Goal: Task Accomplishment & Management: Use online tool/utility

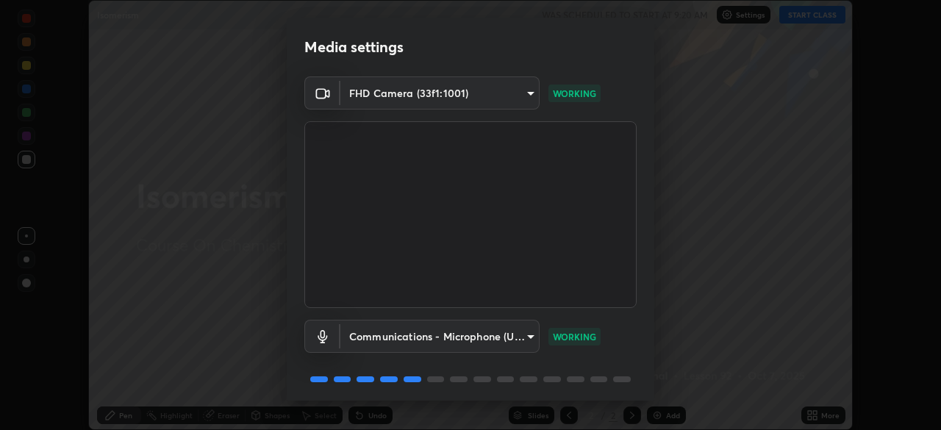
scroll to position [52, 0]
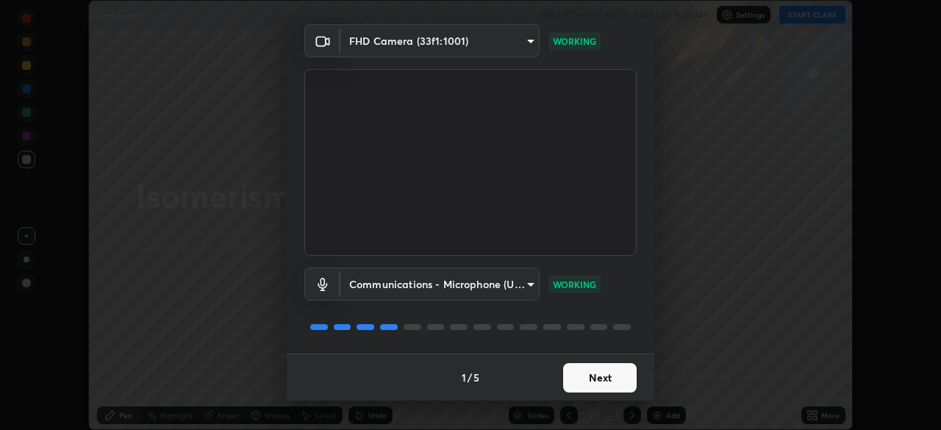
click at [594, 380] on button "Next" at bounding box center [600, 377] width 74 height 29
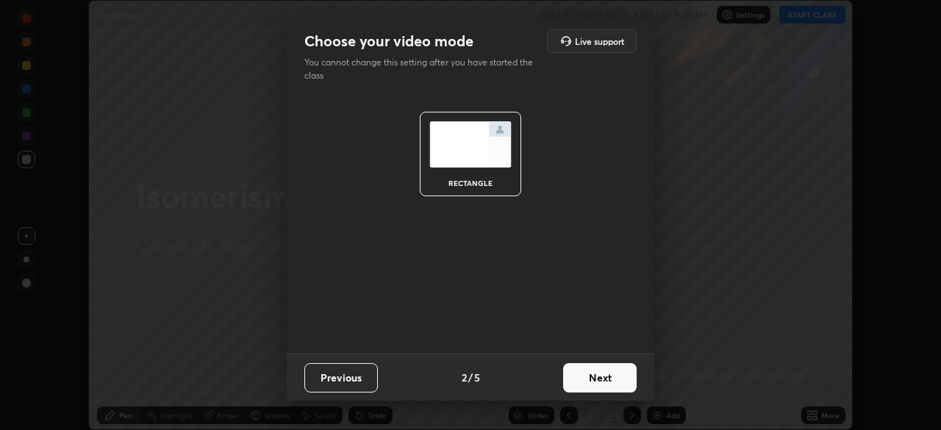
scroll to position [0, 0]
click at [596, 383] on button "Next" at bounding box center [600, 377] width 74 height 29
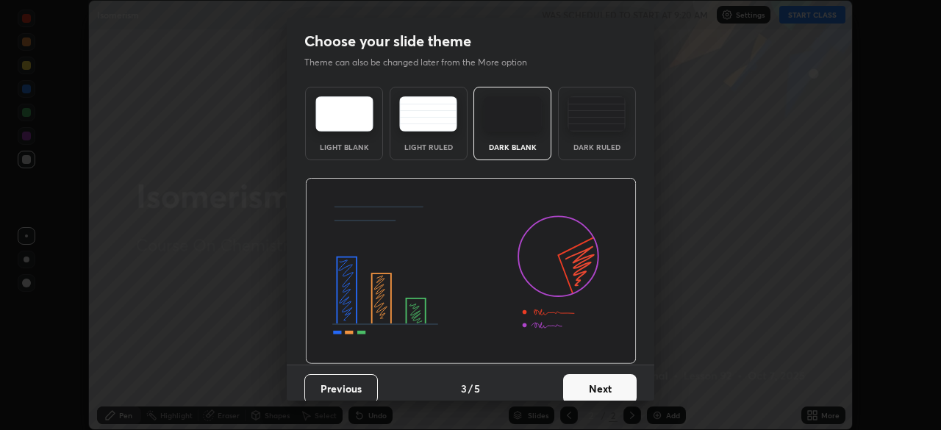
click at [599, 379] on button "Next" at bounding box center [600, 388] width 74 height 29
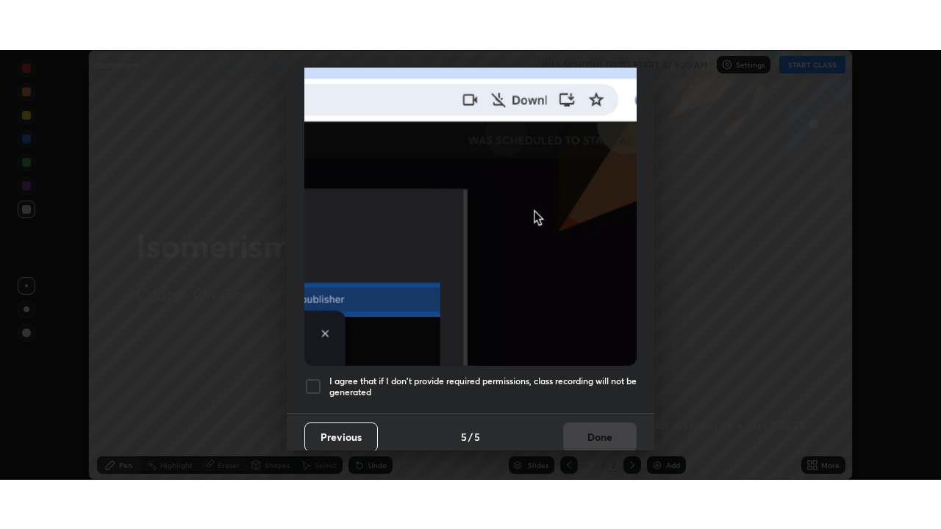
scroll to position [352, 0]
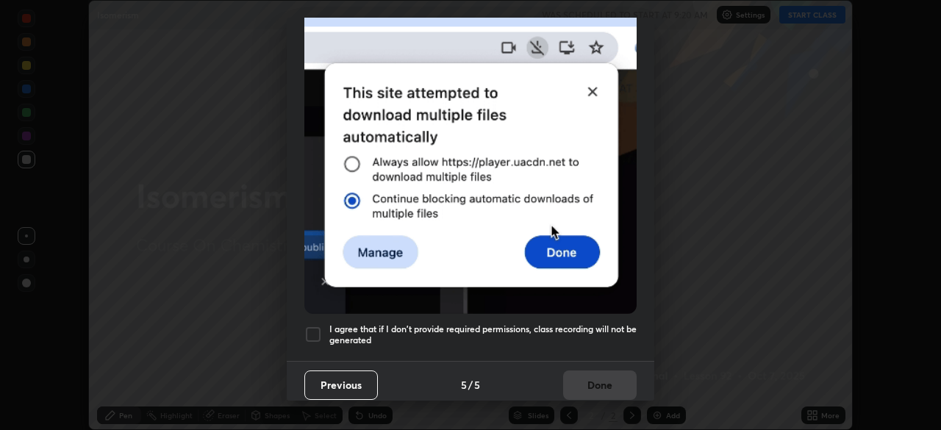
click at [579, 349] on div "Allow "Download multiple files" if prompted: If download blocked popup comes, o…" at bounding box center [471, 51] width 368 height 619
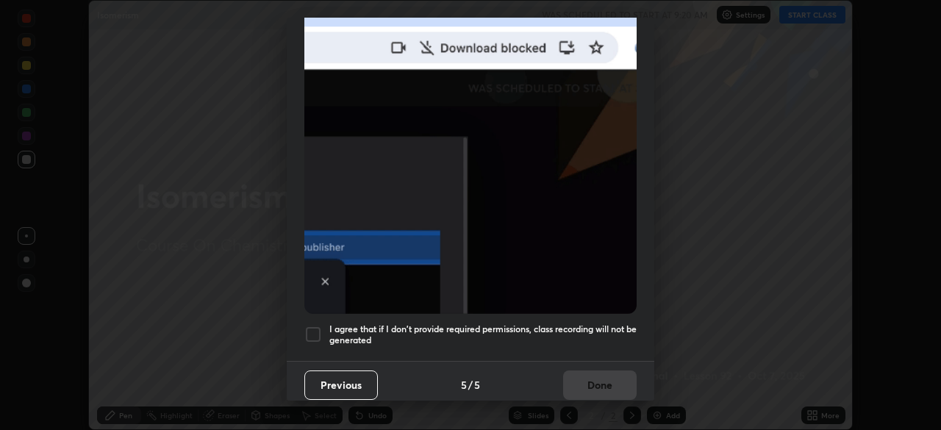
click at [601, 378] on div "Previous 5 / 5 Done" at bounding box center [471, 384] width 368 height 47
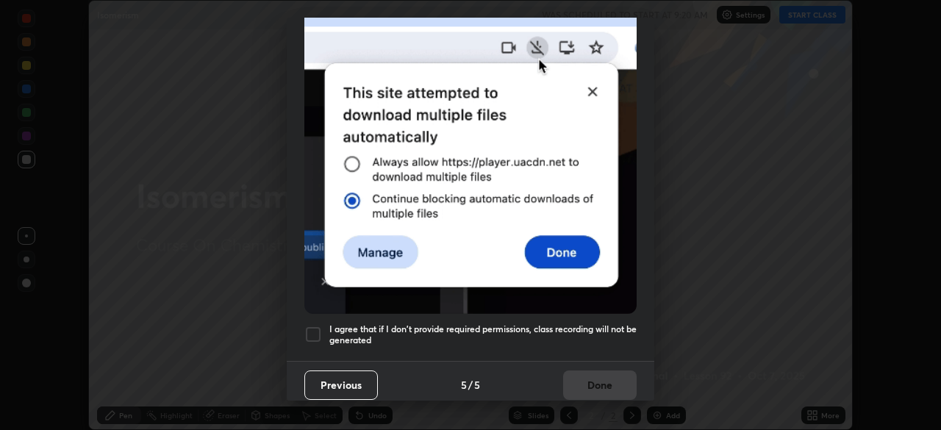
click at [604, 326] on h5 "I agree that if I don't provide required permissions, class recording will not …" at bounding box center [482, 334] width 307 height 23
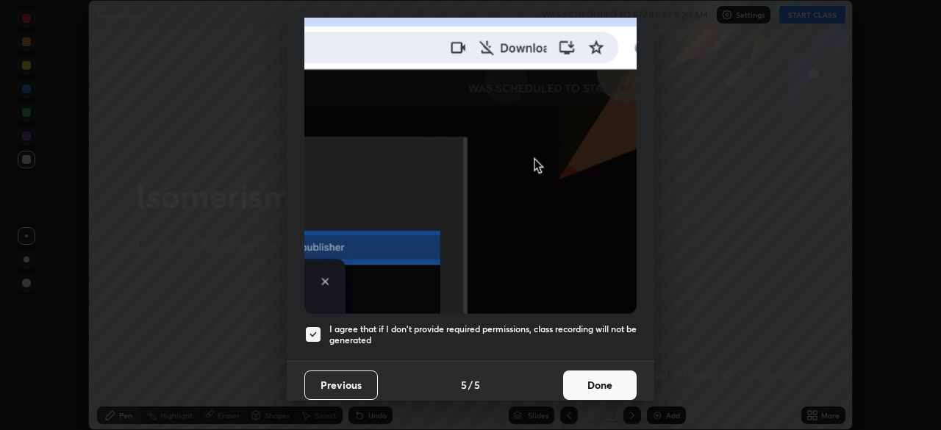
click at [596, 388] on button "Done" at bounding box center [600, 385] width 74 height 29
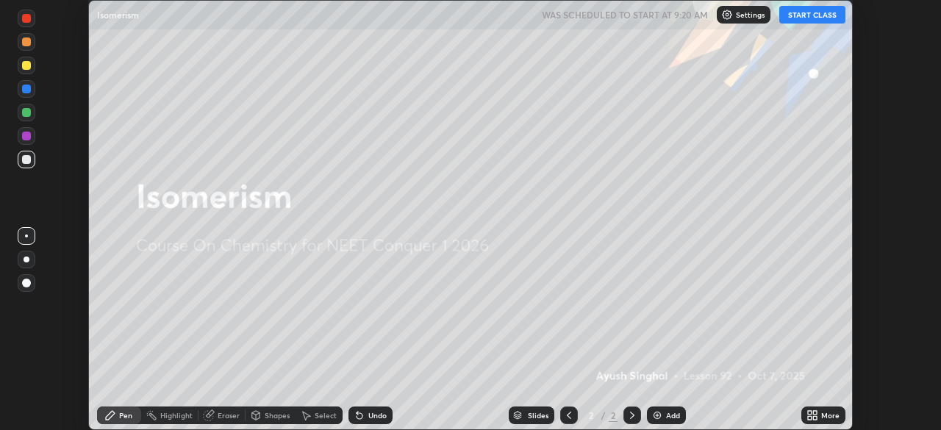
click at [829, 415] on div "More" at bounding box center [830, 415] width 18 height 7
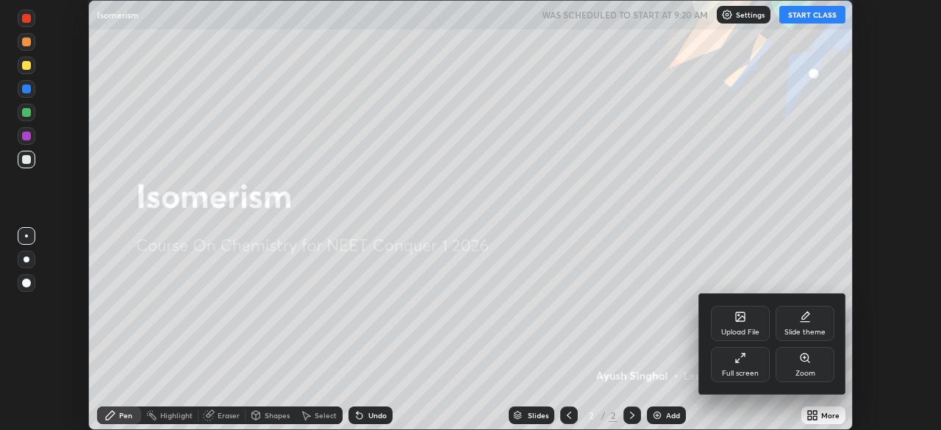
click at [754, 358] on div "Full screen" at bounding box center [740, 364] width 59 height 35
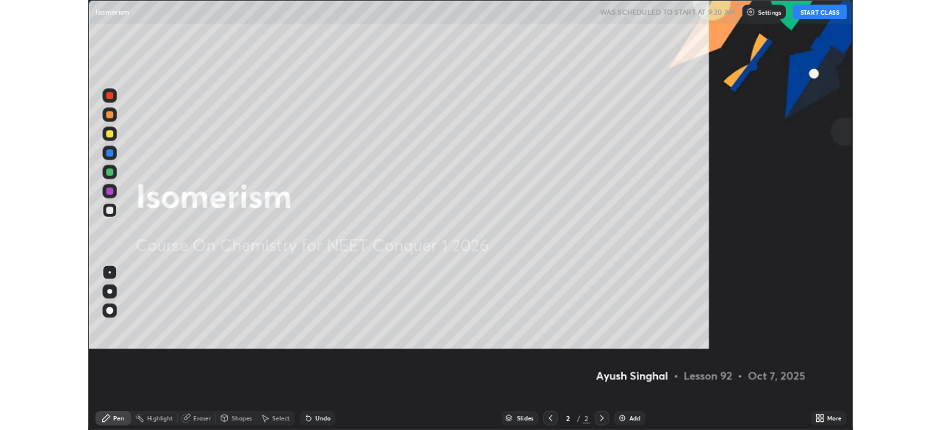
scroll to position [529, 941]
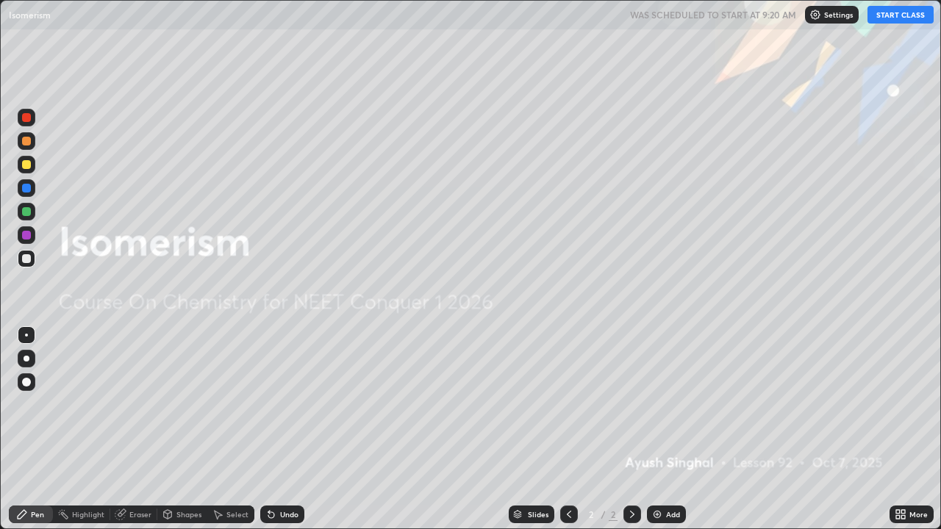
click at [670, 429] on div "Add" at bounding box center [673, 514] width 14 height 7
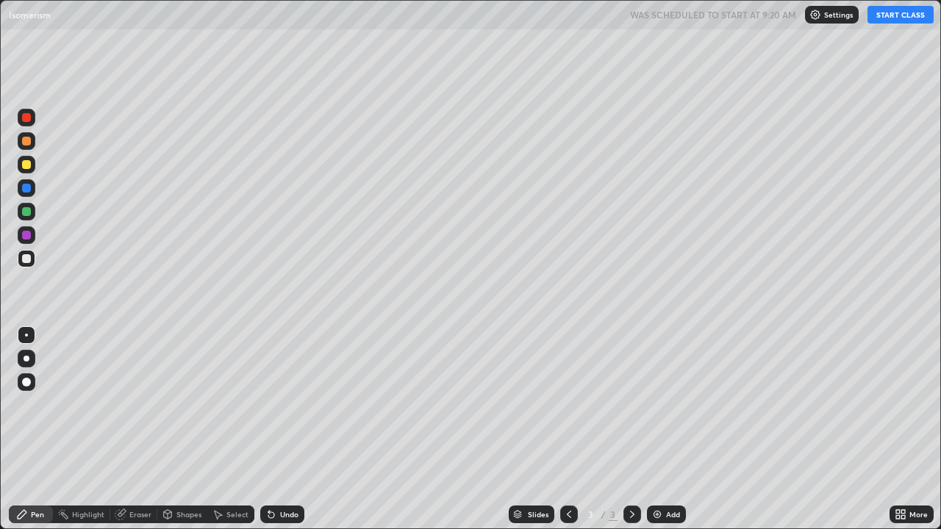
click at [24, 261] on div at bounding box center [26, 258] width 9 height 9
click at [887, 22] on button "START CLASS" at bounding box center [901, 15] width 66 height 18
click at [27, 168] on div at bounding box center [26, 164] width 9 height 9
click at [26, 260] on div at bounding box center [26, 258] width 9 height 9
click at [30, 260] on div at bounding box center [26, 258] width 9 height 9
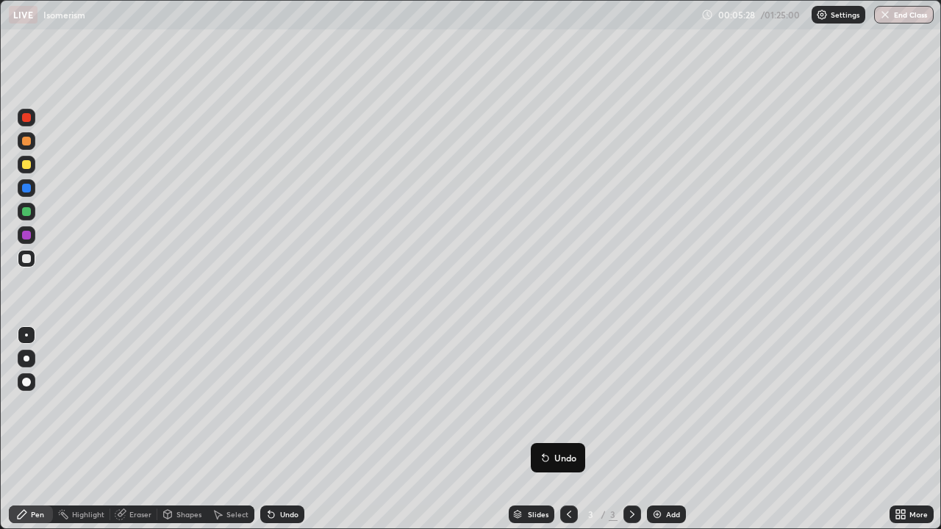
click at [296, 429] on div "Undo" at bounding box center [282, 515] width 44 height 18
click at [22, 214] on div at bounding box center [26, 211] width 9 height 9
click at [656, 429] on img at bounding box center [657, 515] width 12 height 12
click at [30, 262] on div at bounding box center [27, 259] width 18 height 18
click at [26, 186] on div at bounding box center [26, 188] width 9 height 9
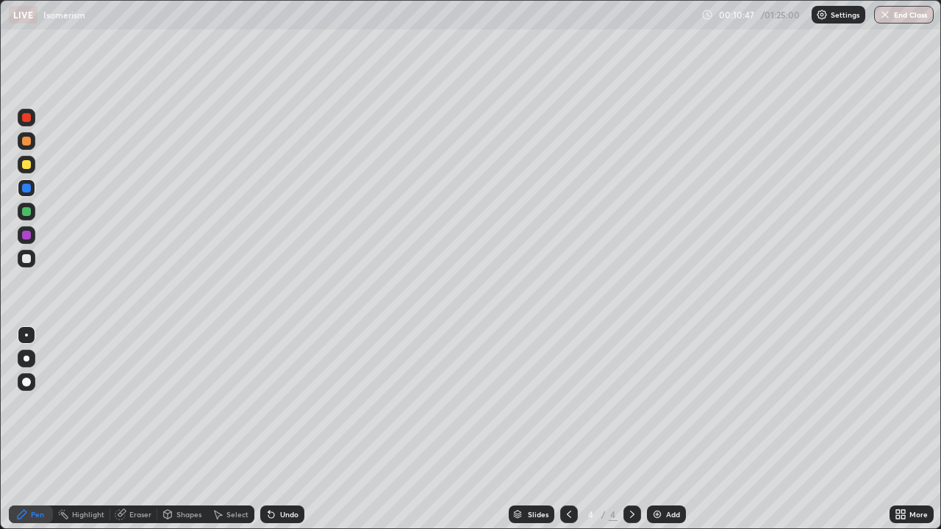
click at [30, 260] on div at bounding box center [26, 258] width 9 height 9
click at [32, 212] on div at bounding box center [27, 212] width 18 height 18
click at [29, 260] on div at bounding box center [26, 258] width 9 height 9
click at [294, 429] on div "Undo" at bounding box center [289, 514] width 18 height 7
click at [137, 429] on div "Eraser" at bounding box center [133, 515] width 47 height 18
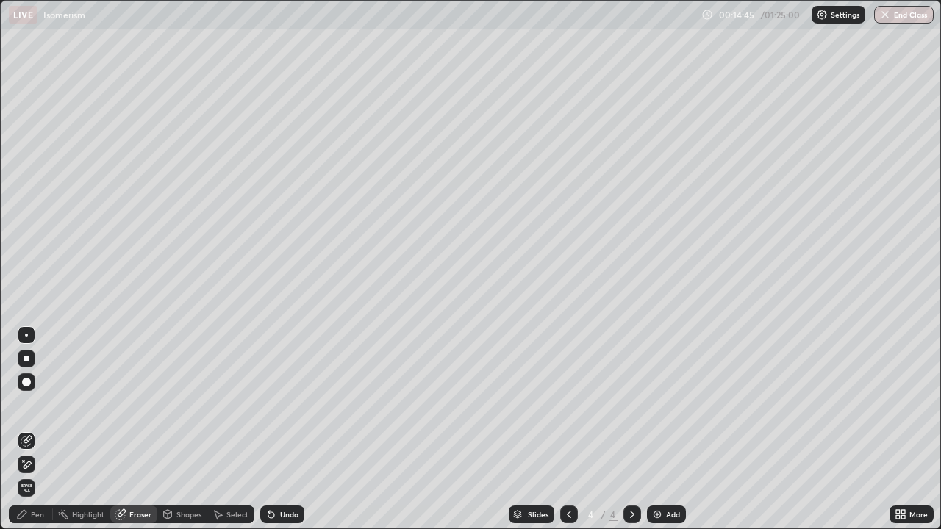
click at [33, 429] on div "Pen" at bounding box center [37, 514] width 13 height 7
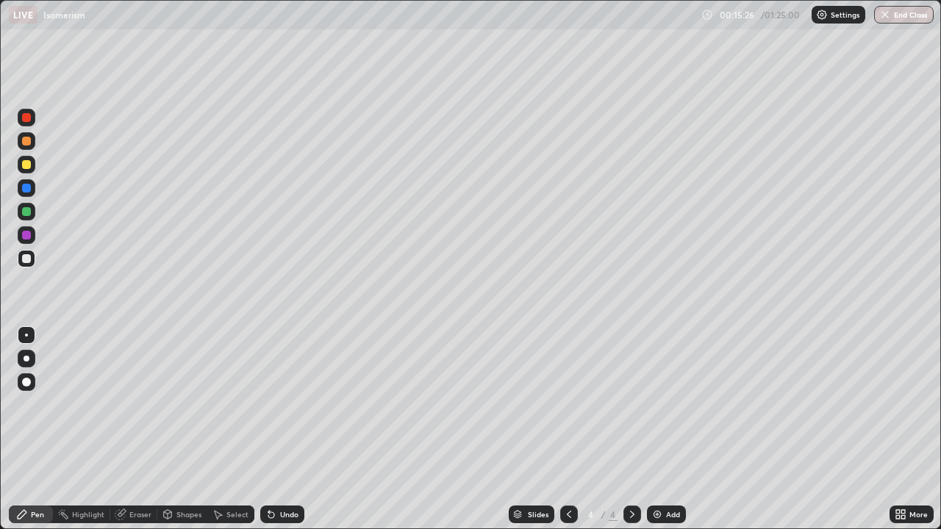
click at [29, 260] on div at bounding box center [26, 258] width 9 height 9
click at [662, 429] on img at bounding box center [657, 515] width 12 height 12
click at [29, 260] on div at bounding box center [26, 258] width 9 height 9
click at [278, 429] on div "Undo" at bounding box center [282, 515] width 44 height 18
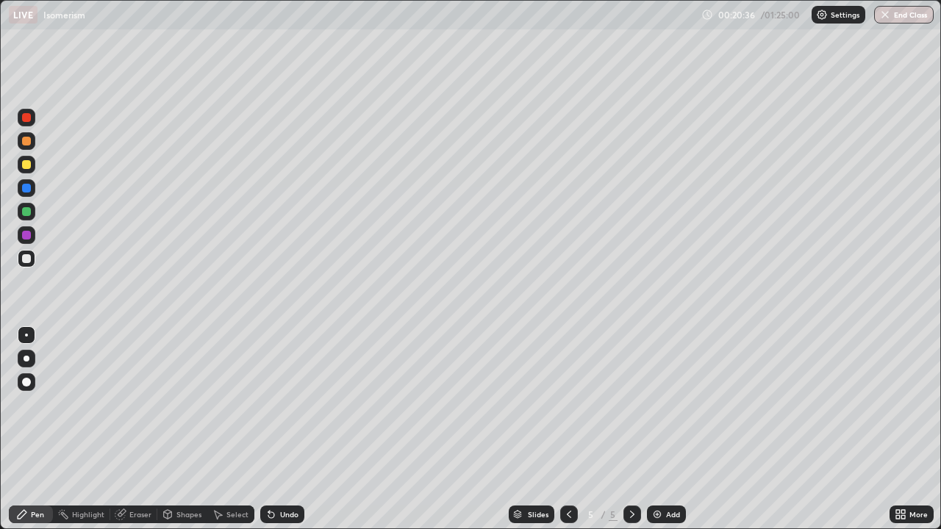
click at [275, 429] on div "Undo" at bounding box center [282, 515] width 44 height 18
click at [563, 429] on icon at bounding box center [569, 515] width 12 height 12
click at [631, 429] on icon at bounding box center [632, 515] width 12 height 12
click at [666, 429] on div "Add" at bounding box center [673, 514] width 14 height 7
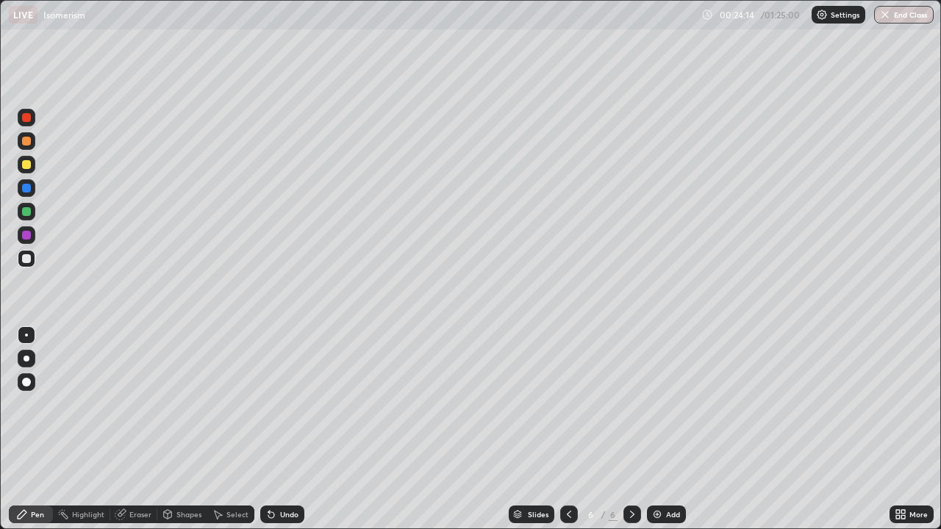
click at [30, 262] on div at bounding box center [27, 259] width 18 height 18
click at [27, 212] on div at bounding box center [26, 211] width 9 height 9
click at [28, 262] on div at bounding box center [26, 258] width 9 height 9
click at [673, 429] on div "Add" at bounding box center [673, 514] width 14 height 7
click at [28, 257] on div at bounding box center [26, 258] width 9 height 9
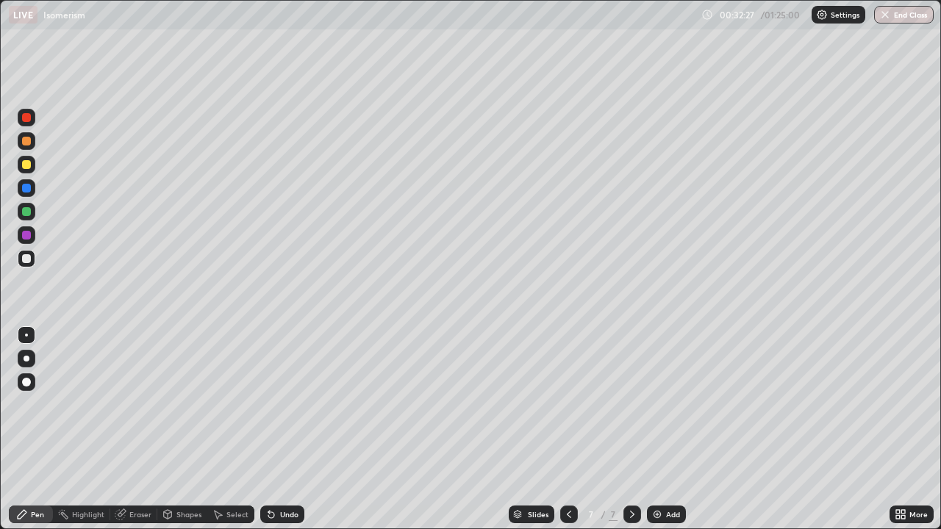
click at [288, 429] on div "Undo" at bounding box center [289, 514] width 18 height 7
click at [283, 429] on div "Undo" at bounding box center [289, 514] width 18 height 7
click at [282, 429] on div "Undo" at bounding box center [282, 515] width 44 height 18
click at [287, 429] on div "Undo" at bounding box center [282, 515] width 44 height 18
click at [26, 212] on div at bounding box center [26, 211] width 9 height 9
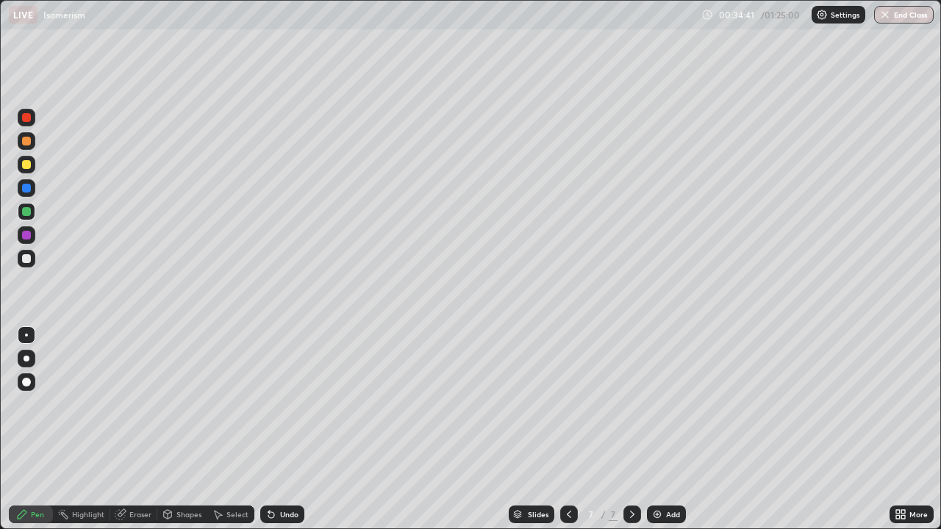
click at [280, 429] on div "Undo" at bounding box center [289, 514] width 18 height 7
click at [659, 429] on img at bounding box center [657, 515] width 12 height 12
click at [29, 262] on div at bounding box center [26, 258] width 9 height 9
click at [274, 429] on icon at bounding box center [271, 515] width 12 height 12
click at [282, 429] on div "Undo" at bounding box center [289, 514] width 18 height 7
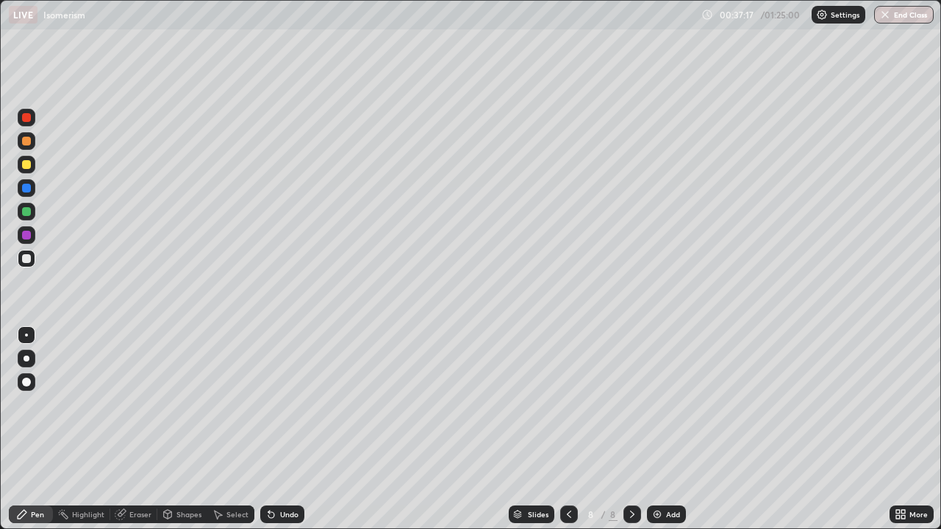
click at [280, 429] on div "Undo" at bounding box center [289, 514] width 18 height 7
click at [277, 429] on div "Undo" at bounding box center [282, 515] width 44 height 18
click at [280, 429] on div "Undo" at bounding box center [289, 514] width 18 height 7
click at [282, 429] on div "Undo" at bounding box center [282, 515] width 44 height 18
click at [287, 429] on div "Undo" at bounding box center [289, 514] width 18 height 7
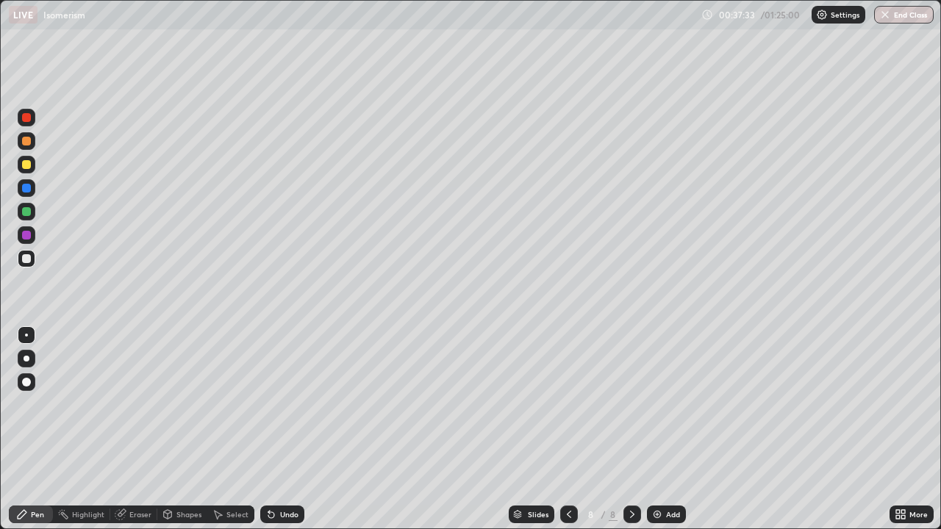
click at [180, 429] on div "Shapes" at bounding box center [188, 514] width 25 height 7
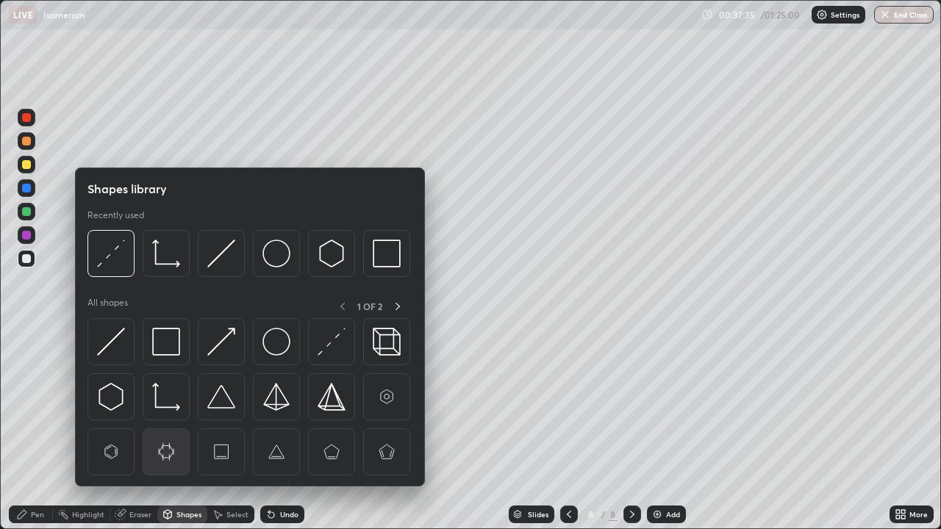
click at [165, 429] on img at bounding box center [166, 452] width 28 height 28
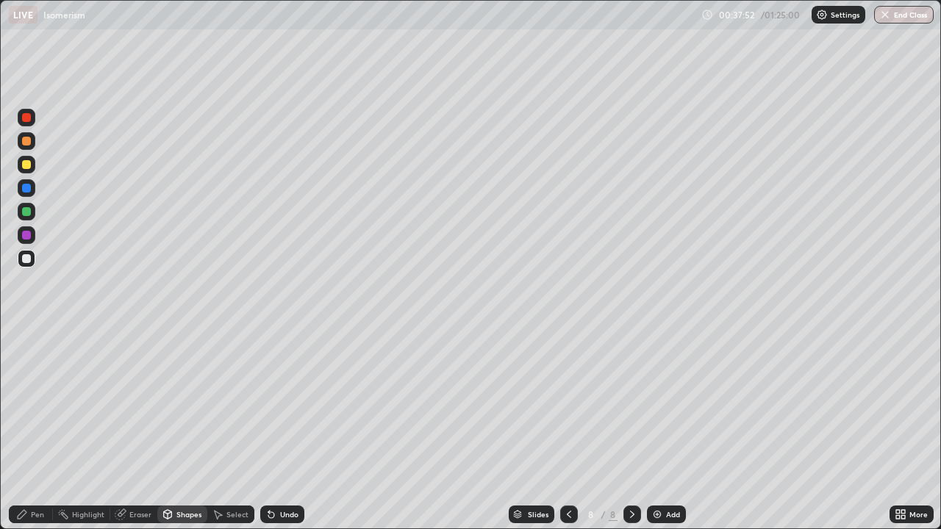
click at [28, 257] on div at bounding box center [26, 258] width 9 height 9
click at [290, 429] on div "Undo" at bounding box center [289, 514] width 18 height 7
click at [289, 429] on div "Undo" at bounding box center [289, 514] width 18 height 7
click at [276, 429] on div "Undo" at bounding box center [282, 515] width 44 height 18
click at [32, 429] on div "Pen" at bounding box center [37, 514] width 13 height 7
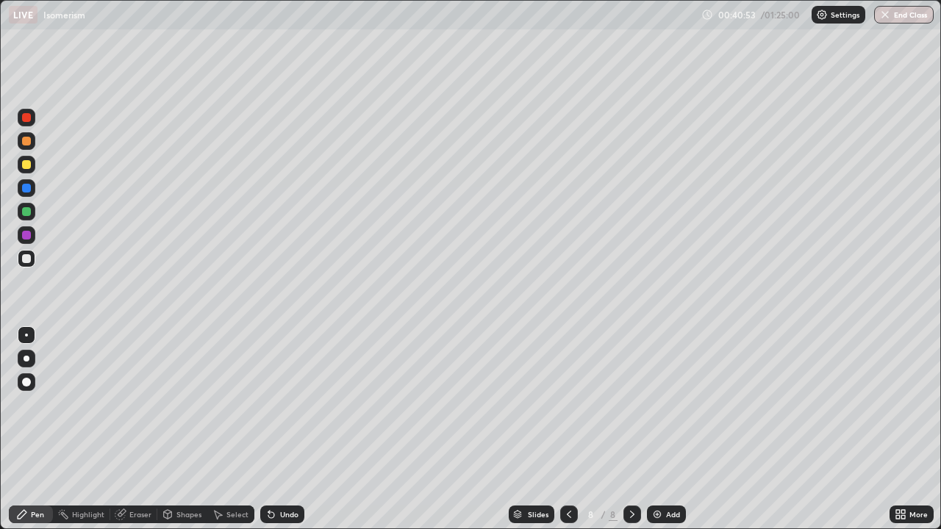
click at [659, 429] on img at bounding box center [657, 515] width 12 height 12
click at [568, 429] on icon at bounding box center [569, 515] width 12 height 12
click at [146, 429] on div "Eraser" at bounding box center [140, 514] width 22 height 7
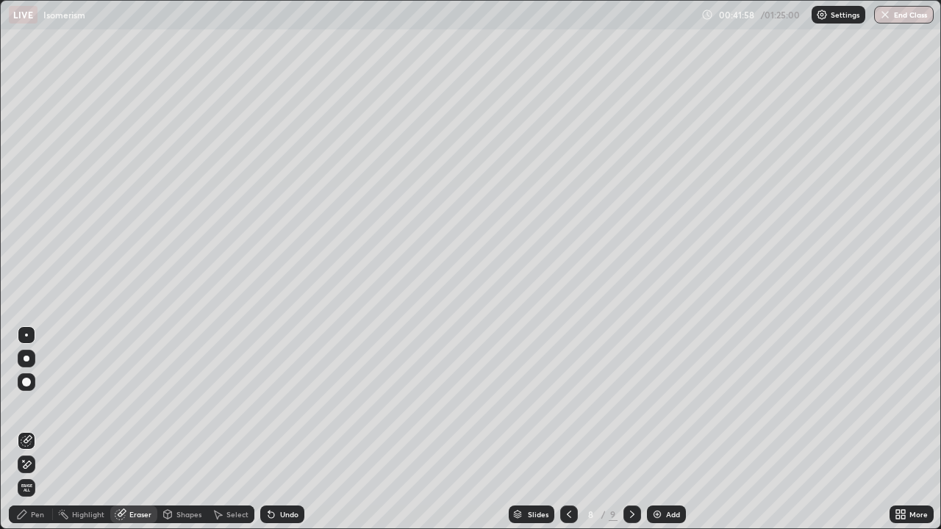
click at [26, 429] on icon at bounding box center [22, 515] width 12 height 12
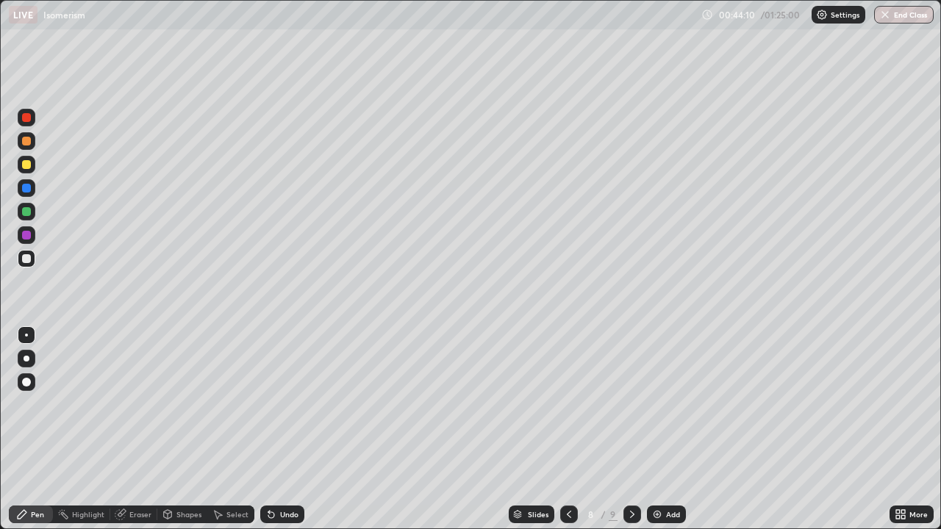
click at [268, 429] on icon at bounding box center [271, 515] width 6 height 6
click at [272, 429] on icon at bounding box center [271, 515] width 6 height 6
click at [280, 429] on div "Undo" at bounding box center [289, 514] width 18 height 7
click at [286, 429] on div "Undo" at bounding box center [289, 514] width 18 height 7
click at [287, 429] on div "Undo" at bounding box center [289, 514] width 18 height 7
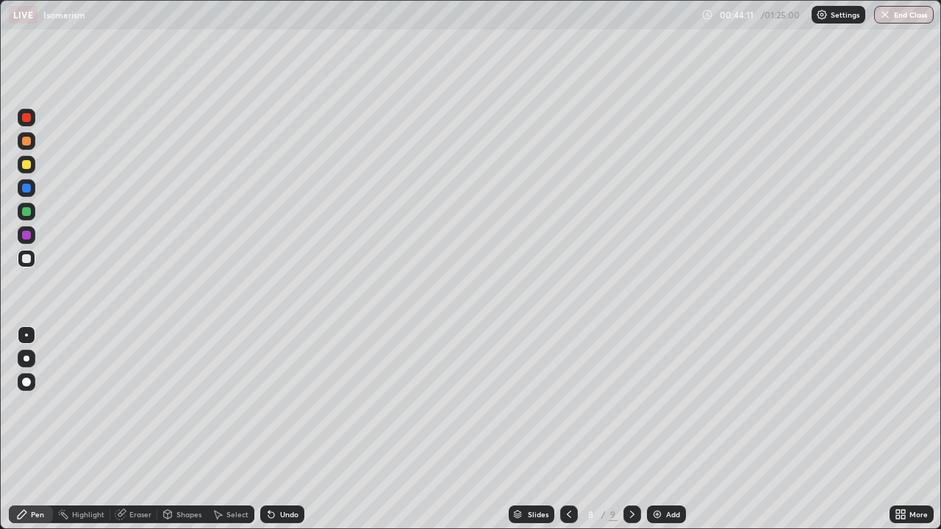
click at [285, 429] on div "Undo" at bounding box center [289, 514] width 18 height 7
click at [283, 429] on div "Undo" at bounding box center [289, 514] width 18 height 7
click at [282, 429] on div "Undo" at bounding box center [289, 514] width 18 height 7
click at [280, 429] on div "Undo" at bounding box center [282, 515] width 44 height 18
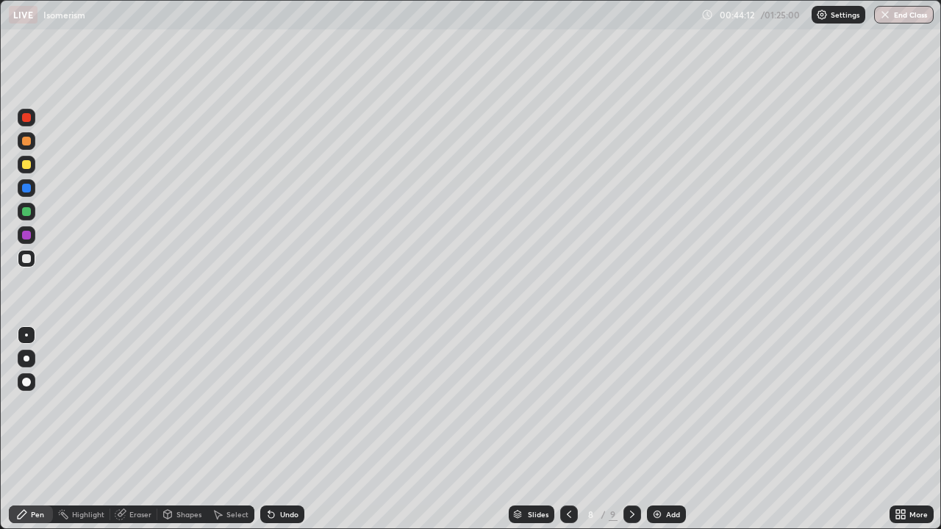
click at [276, 429] on div "Undo" at bounding box center [282, 515] width 44 height 18
click at [280, 429] on div "Undo" at bounding box center [289, 514] width 18 height 7
click at [278, 429] on div "Undo" at bounding box center [282, 515] width 44 height 18
click at [283, 429] on div "Undo" at bounding box center [289, 514] width 18 height 7
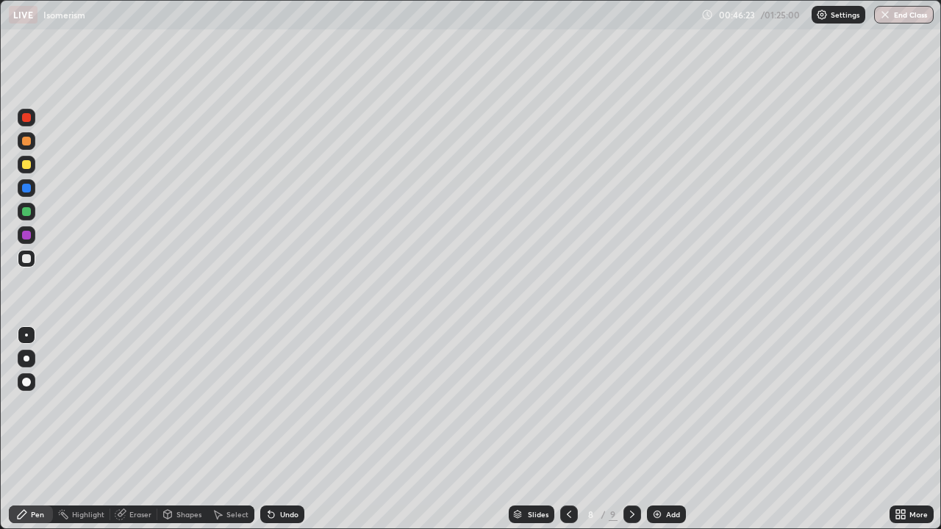
click at [631, 429] on icon at bounding box center [632, 514] width 4 height 7
click at [568, 429] on icon at bounding box center [569, 514] width 4 height 7
click at [660, 429] on img at bounding box center [657, 515] width 12 height 12
click at [29, 265] on div at bounding box center [27, 259] width 18 height 18
click at [35, 257] on div at bounding box center [27, 259] width 18 height 18
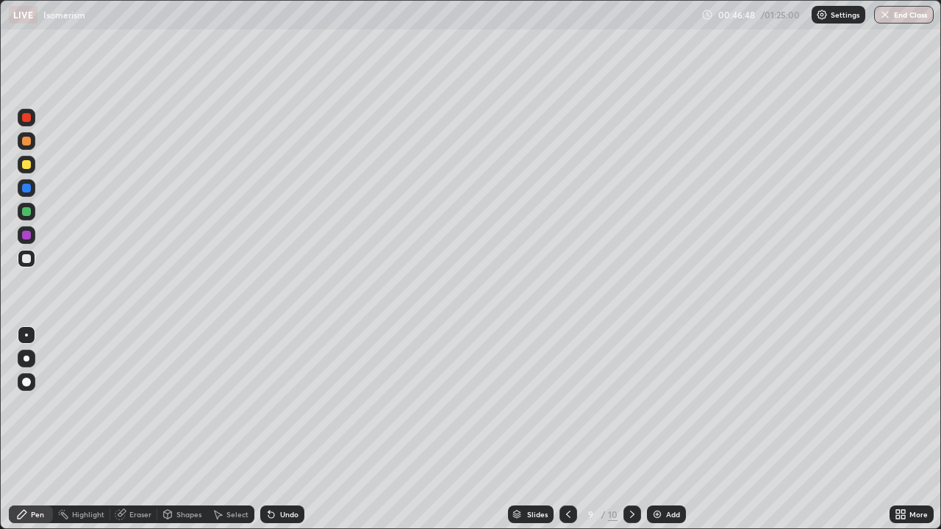
click at [29, 191] on div at bounding box center [26, 188] width 9 height 9
click at [30, 260] on div at bounding box center [26, 258] width 9 height 9
click at [276, 429] on div "Undo" at bounding box center [282, 515] width 44 height 18
click at [268, 429] on icon at bounding box center [268, 511] width 1 height 1
click at [273, 429] on icon at bounding box center [271, 515] width 12 height 12
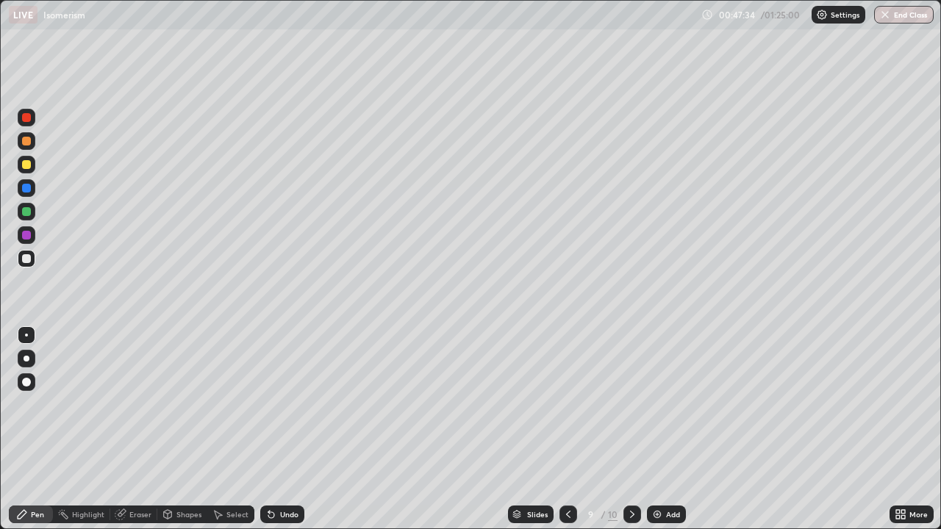
click at [268, 429] on icon at bounding box center [271, 515] width 6 height 6
click at [285, 429] on div "Undo" at bounding box center [289, 514] width 18 height 7
click at [24, 165] on div at bounding box center [26, 164] width 9 height 9
click at [33, 187] on div at bounding box center [27, 188] width 18 height 18
click at [33, 141] on div at bounding box center [27, 141] width 18 height 18
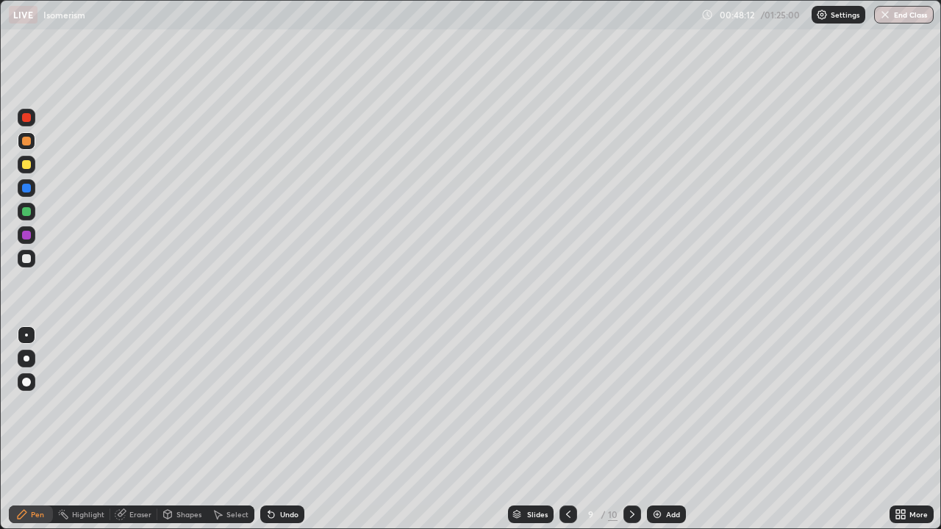
click at [273, 429] on icon at bounding box center [271, 515] width 12 height 12
click at [276, 429] on div "Undo" at bounding box center [282, 515] width 44 height 18
click at [274, 429] on icon at bounding box center [271, 515] width 12 height 12
click at [137, 429] on div "Eraser" at bounding box center [140, 514] width 22 height 7
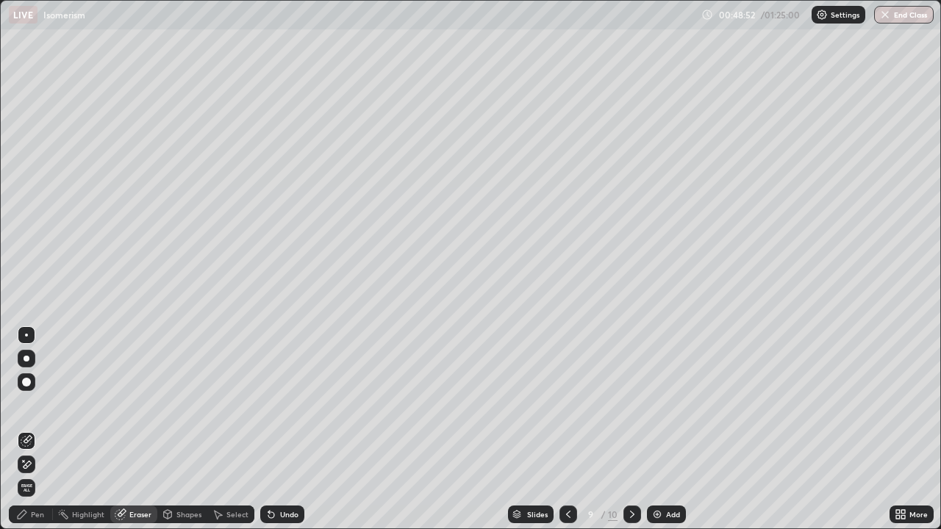
click at [30, 429] on div "Pen" at bounding box center [31, 515] width 44 height 18
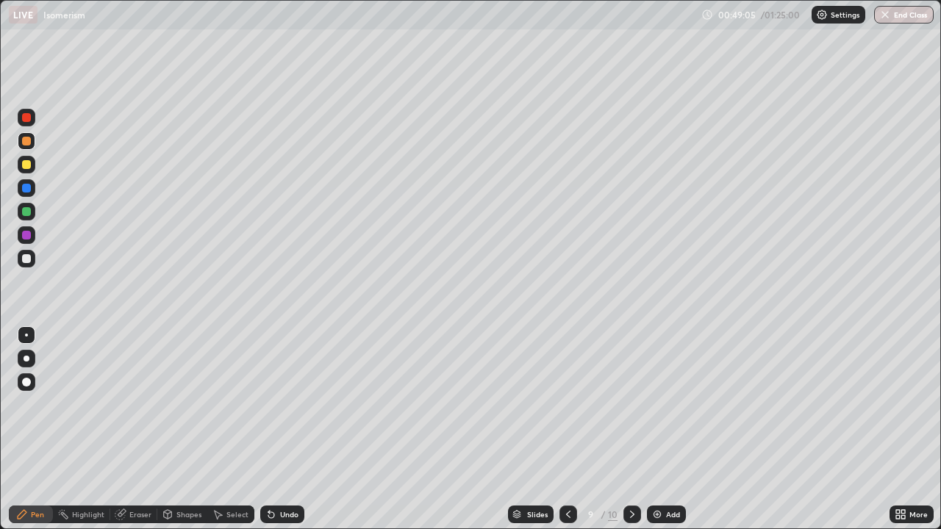
click at [143, 429] on div "Eraser" at bounding box center [140, 514] width 22 height 7
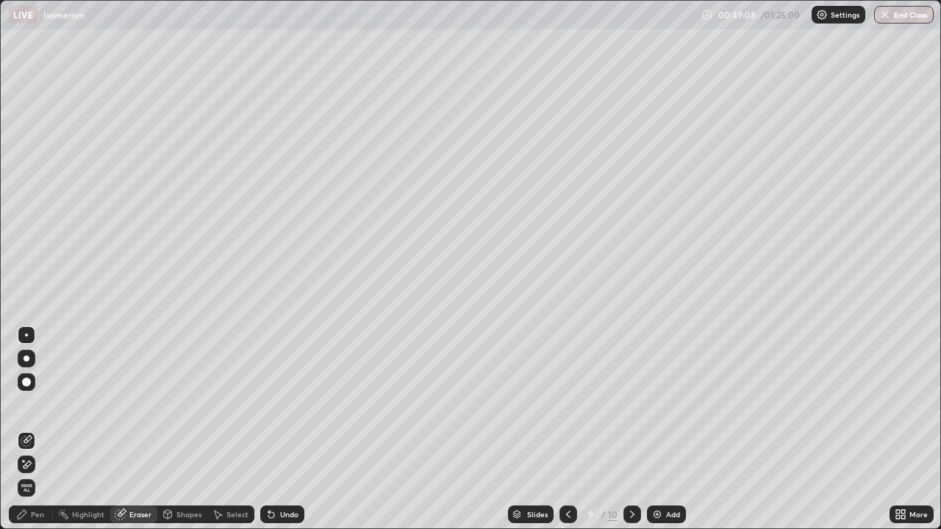
click at [40, 429] on div "Pen" at bounding box center [37, 514] width 13 height 7
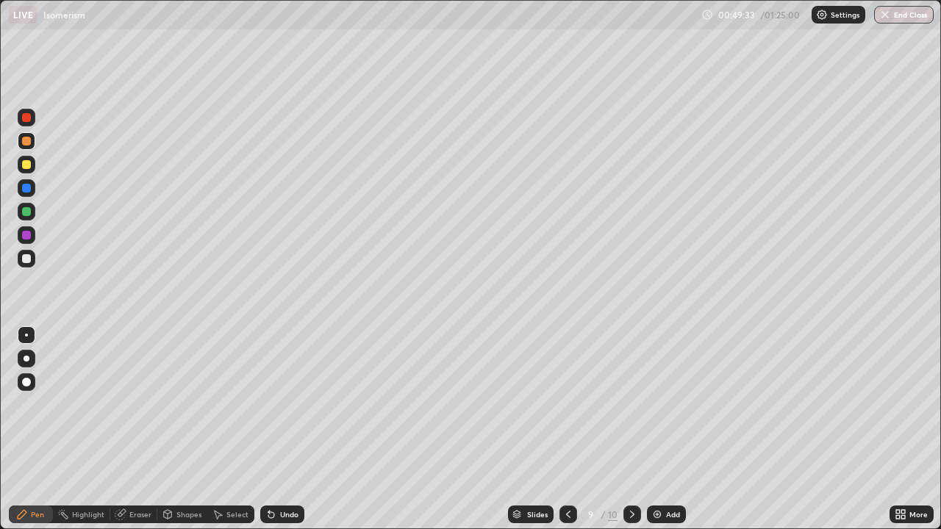
click at [143, 429] on div "Eraser" at bounding box center [140, 514] width 22 height 7
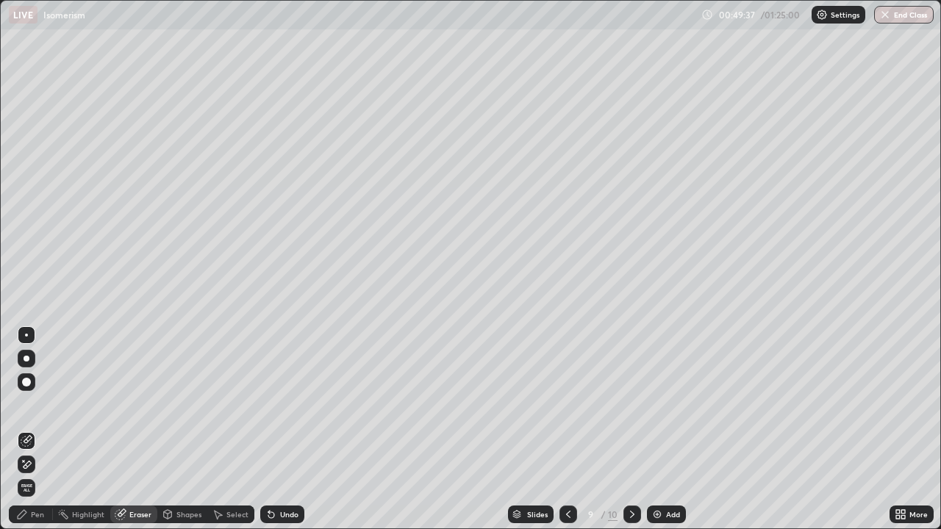
click at [59, 429] on circle at bounding box center [58, 512] width 1 height 1
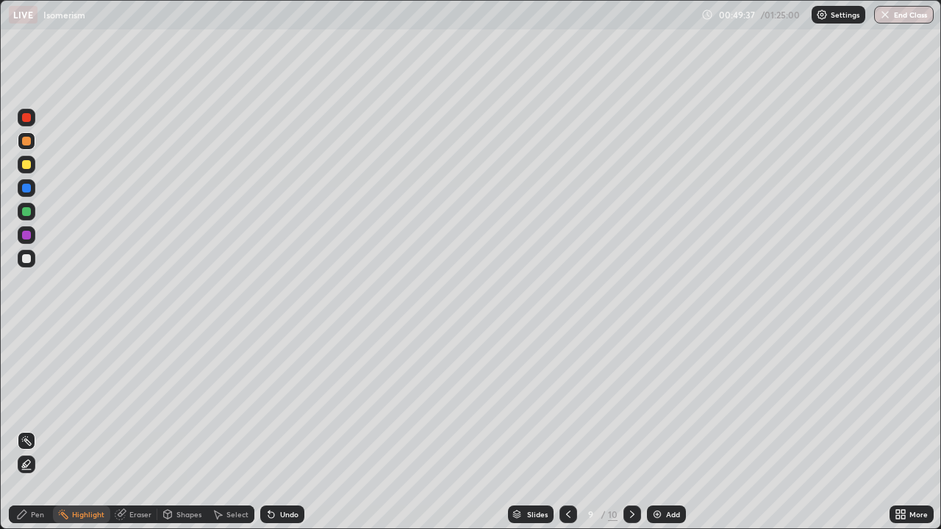
click at [36, 429] on div "Pen" at bounding box center [37, 514] width 13 height 7
click at [285, 429] on div "Undo" at bounding box center [289, 514] width 18 height 7
click at [149, 429] on div "Eraser" at bounding box center [140, 514] width 22 height 7
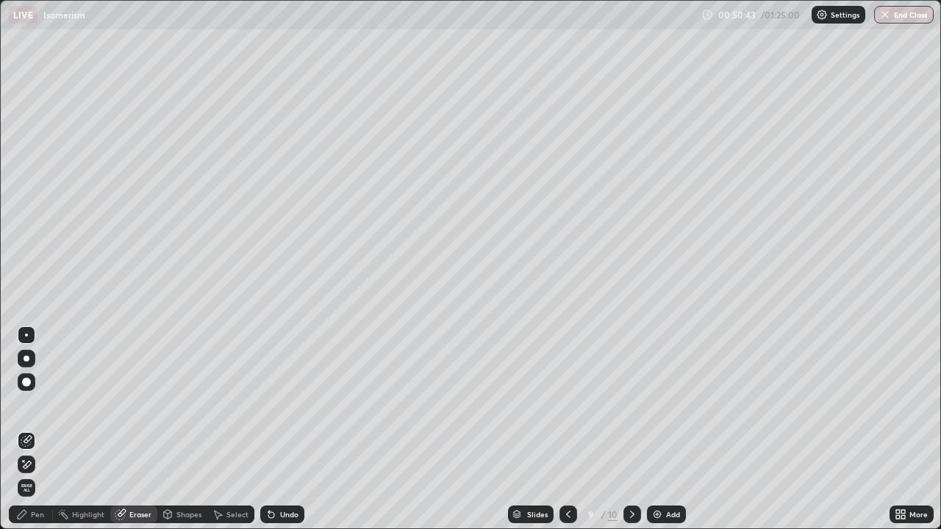
click at [37, 429] on div "Pen" at bounding box center [37, 514] width 13 height 7
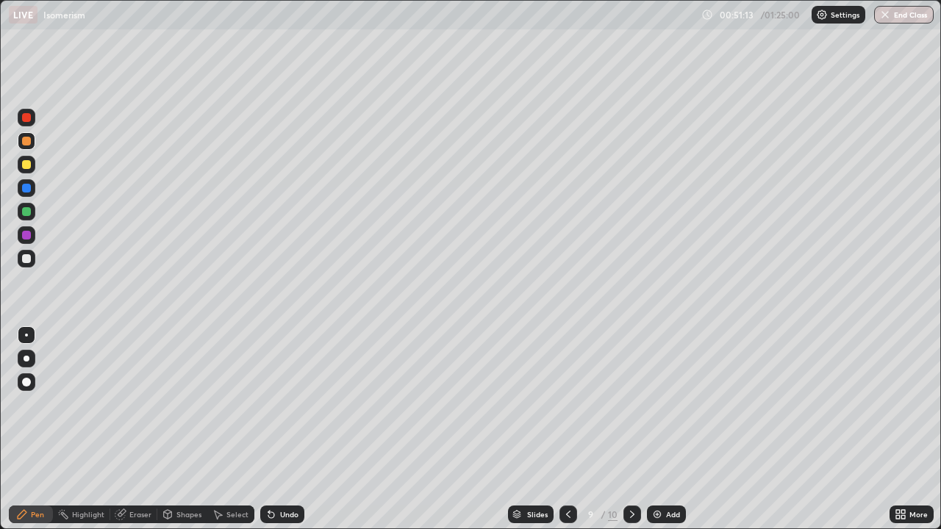
click at [137, 429] on div "Eraser" at bounding box center [133, 515] width 47 height 18
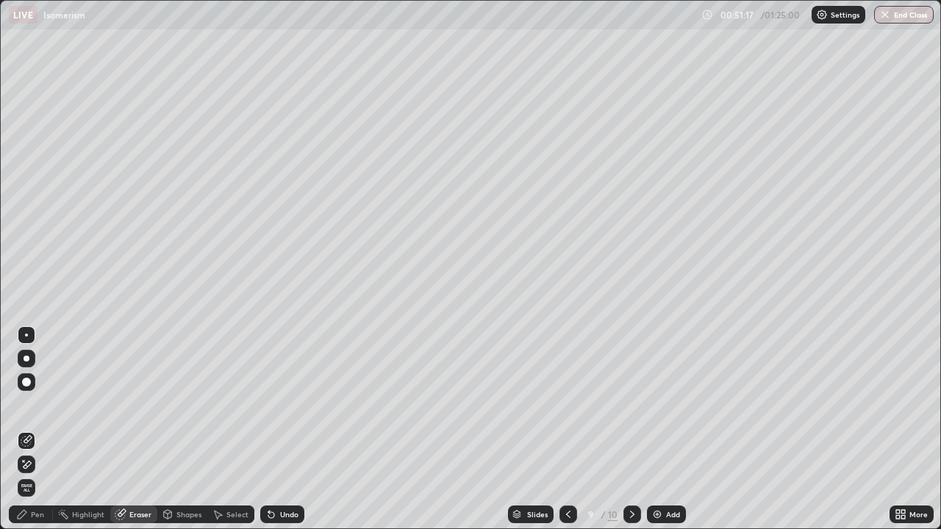
click at [41, 429] on div "Pen" at bounding box center [37, 514] width 13 height 7
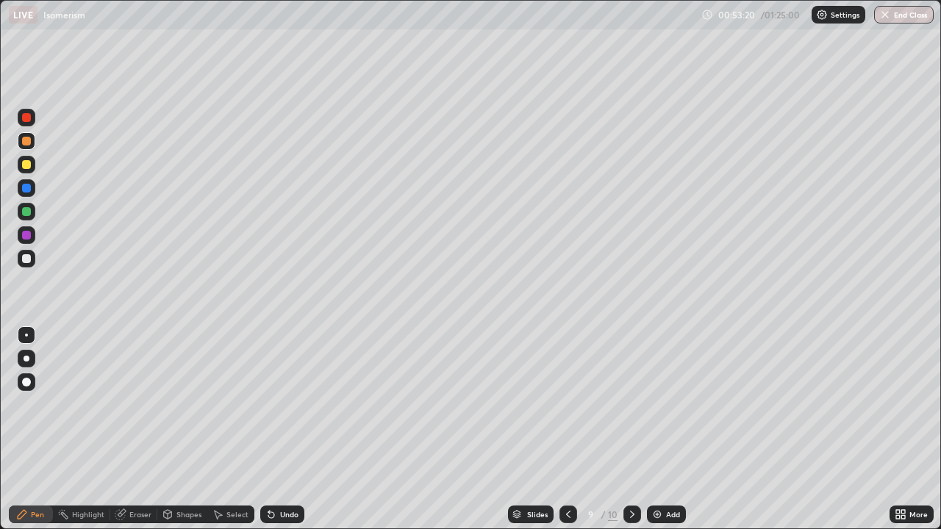
click at [25, 265] on div at bounding box center [27, 259] width 18 height 18
click at [297, 429] on div "Undo" at bounding box center [282, 515] width 44 height 18
click at [293, 429] on div "Undo" at bounding box center [282, 515] width 44 height 18
click at [290, 429] on div "Undo" at bounding box center [282, 515] width 44 height 18
click at [286, 429] on div "Undo" at bounding box center [289, 514] width 18 height 7
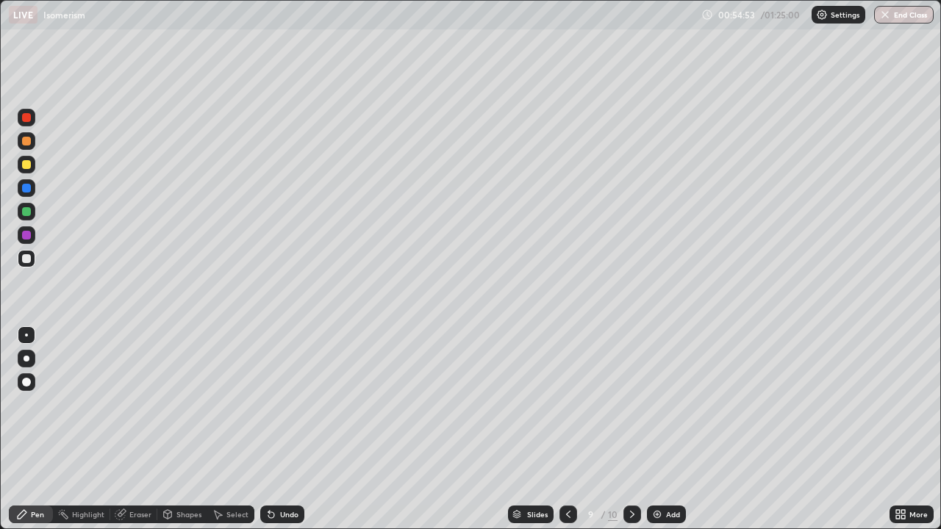
click at [287, 429] on div "Undo" at bounding box center [289, 514] width 18 height 7
click at [26, 212] on div at bounding box center [26, 211] width 9 height 9
click at [630, 429] on icon at bounding box center [632, 515] width 12 height 12
click at [657, 429] on img at bounding box center [657, 515] width 12 height 12
click at [26, 260] on div at bounding box center [26, 258] width 9 height 9
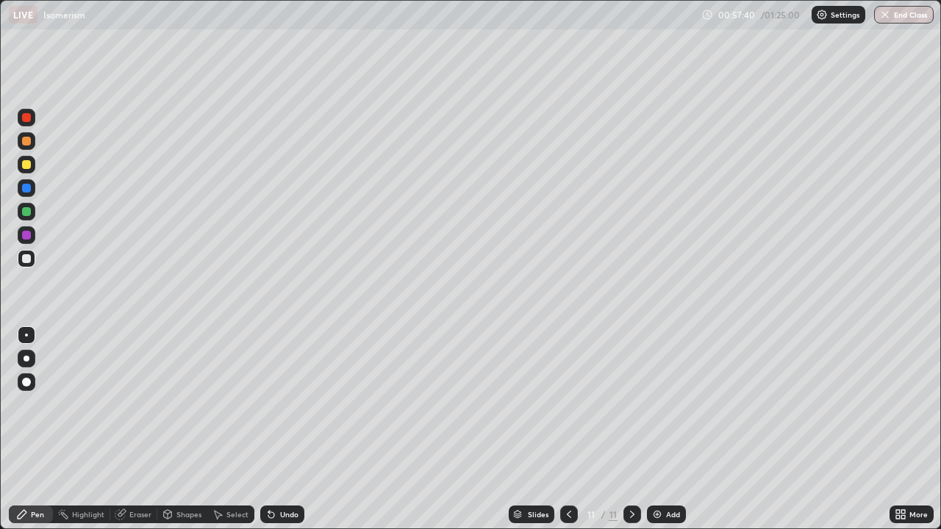
click at [27, 259] on div at bounding box center [26, 258] width 9 height 9
click at [26, 212] on div at bounding box center [26, 211] width 9 height 9
click at [29, 265] on div at bounding box center [27, 259] width 18 height 18
click at [623, 429] on div at bounding box center [632, 515] width 18 height 18
click at [670, 429] on div "Add" at bounding box center [673, 514] width 14 height 7
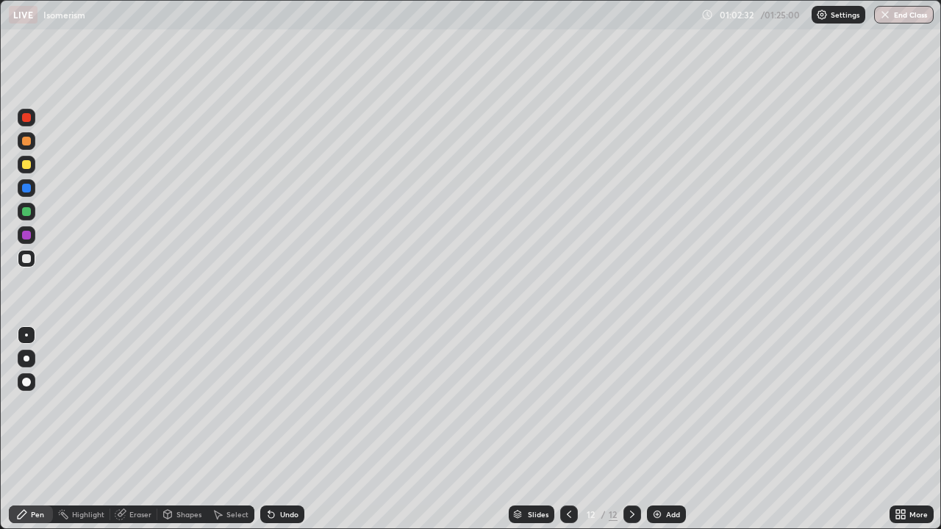
click at [565, 429] on icon at bounding box center [569, 515] width 12 height 12
click at [632, 429] on icon at bounding box center [632, 515] width 12 height 12
click at [283, 429] on div "Undo" at bounding box center [289, 514] width 18 height 7
click at [32, 262] on div at bounding box center [27, 259] width 18 height 18
click at [33, 209] on div at bounding box center [27, 212] width 18 height 18
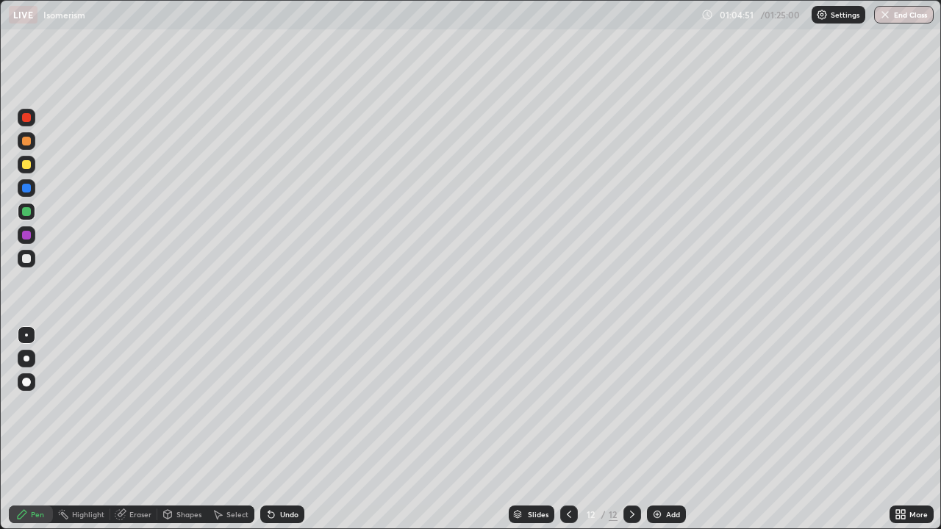
click at [567, 429] on icon at bounding box center [569, 515] width 12 height 12
click at [629, 429] on icon at bounding box center [632, 515] width 12 height 12
click at [661, 429] on img at bounding box center [657, 515] width 12 height 12
click at [27, 262] on div at bounding box center [26, 258] width 9 height 9
click at [32, 124] on div at bounding box center [27, 118] width 18 height 18
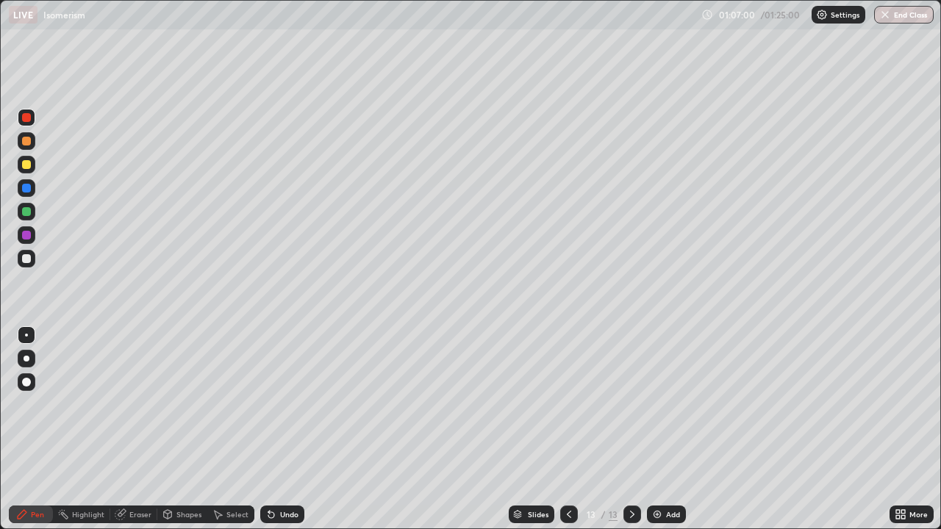
click at [285, 429] on div "Undo" at bounding box center [289, 514] width 18 height 7
click at [29, 260] on div at bounding box center [26, 258] width 9 height 9
click at [27, 123] on div at bounding box center [27, 118] width 18 height 18
click at [27, 259] on div at bounding box center [26, 258] width 9 height 9
click at [273, 429] on icon at bounding box center [271, 515] width 12 height 12
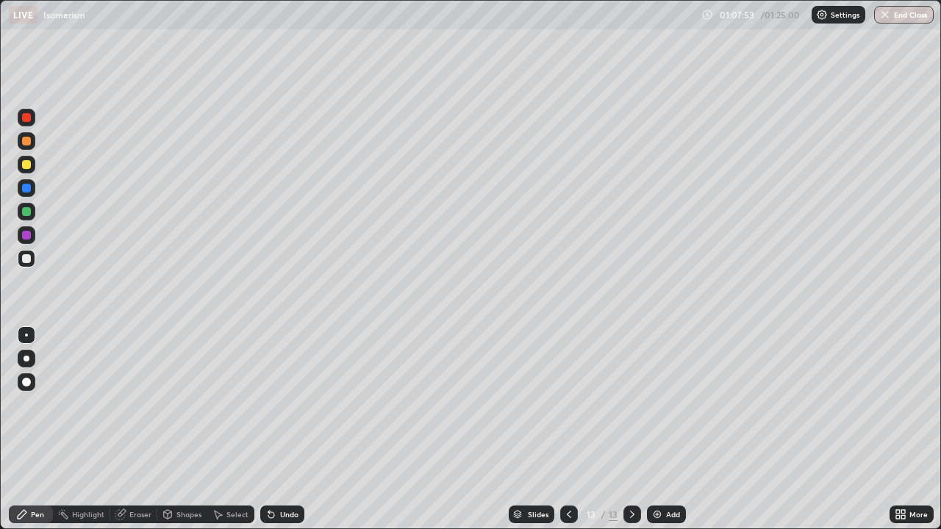
click at [275, 429] on div "Undo" at bounding box center [282, 515] width 44 height 18
click at [27, 124] on div at bounding box center [27, 118] width 18 height 18
click at [26, 257] on div at bounding box center [26, 258] width 9 height 9
click at [294, 429] on div "Undo" at bounding box center [282, 515] width 44 height 18
click at [289, 429] on div "Undo" at bounding box center [282, 515] width 44 height 18
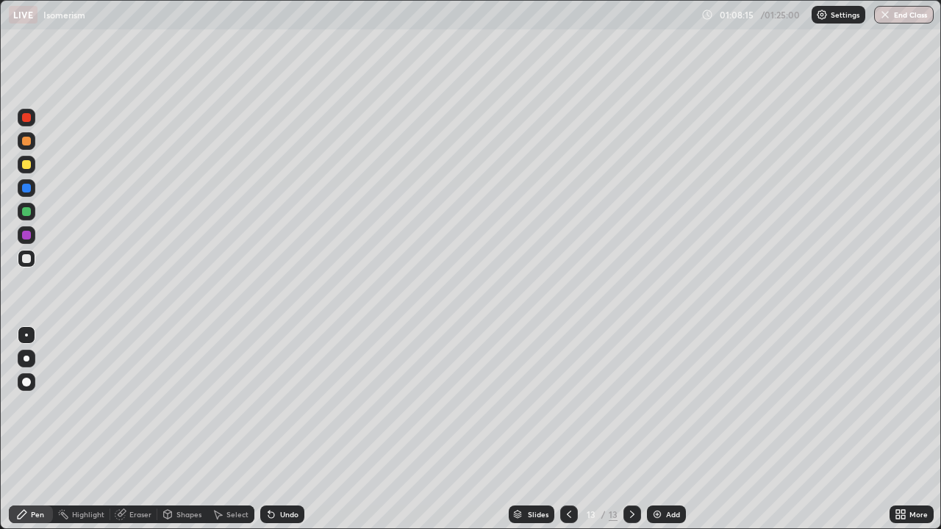
click at [290, 429] on div "Undo" at bounding box center [282, 515] width 44 height 18
click at [290, 429] on div "Undo" at bounding box center [289, 514] width 18 height 7
click at [292, 429] on div "Undo" at bounding box center [289, 514] width 18 height 7
click at [293, 429] on div "Undo" at bounding box center [289, 514] width 18 height 7
click at [291, 429] on div "Undo" at bounding box center [289, 514] width 18 height 7
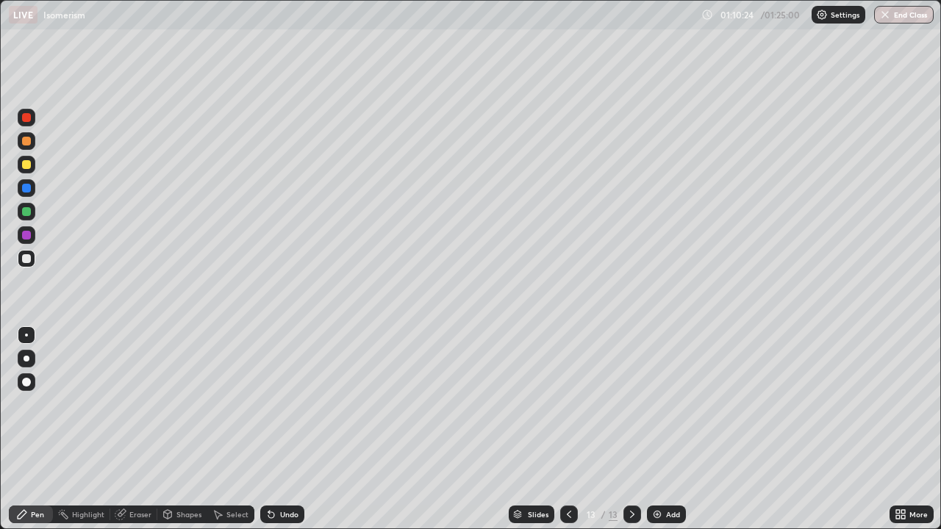
click at [661, 429] on img at bounding box center [657, 515] width 12 height 12
click at [30, 260] on div at bounding box center [26, 258] width 9 height 9
click at [27, 212] on div at bounding box center [26, 211] width 9 height 9
click at [27, 258] on div at bounding box center [26, 258] width 9 height 9
click at [24, 213] on div at bounding box center [26, 211] width 9 height 9
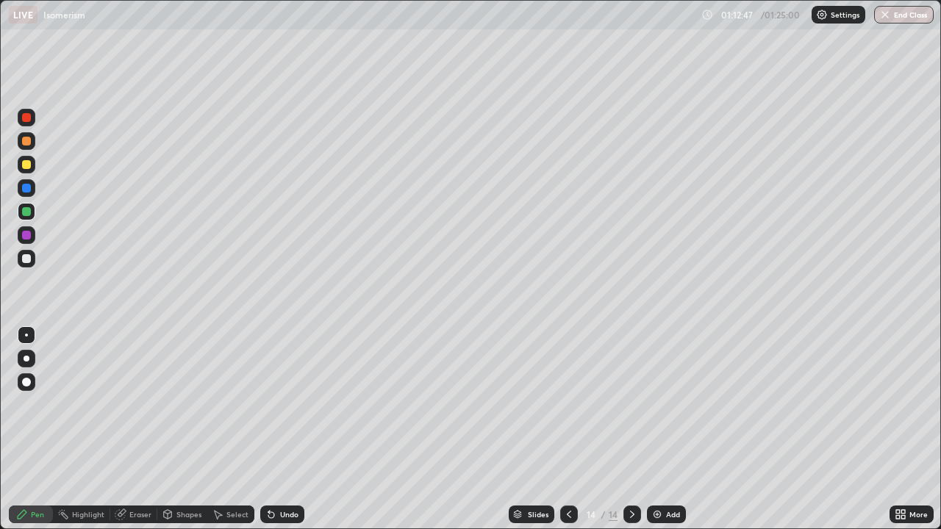
click at [28, 260] on div at bounding box center [26, 258] width 9 height 9
click at [278, 429] on div "Undo" at bounding box center [282, 515] width 44 height 18
click at [275, 429] on div "Undo" at bounding box center [282, 515] width 44 height 18
click at [283, 429] on div "Undo" at bounding box center [289, 514] width 18 height 7
click at [276, 429] on div "Undo" at bounding box center [282, 515] width 44 height 18
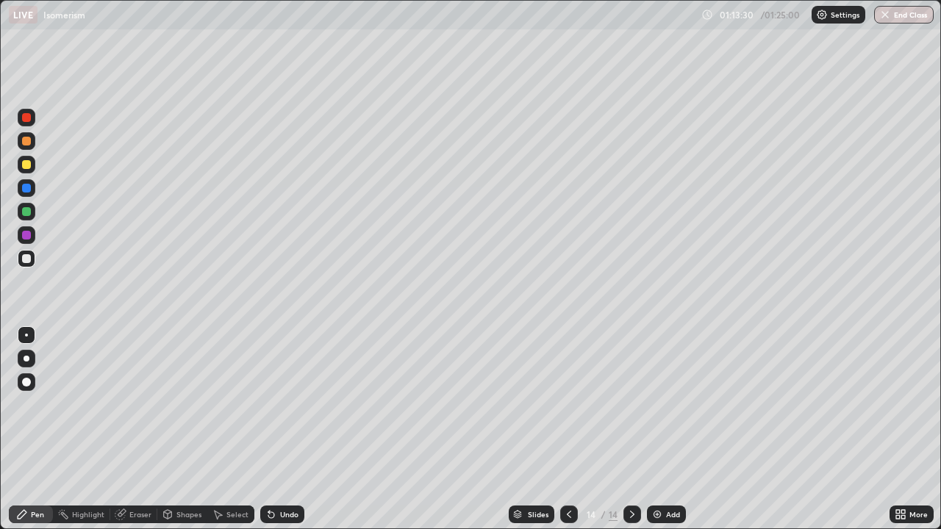
click at [275, 429] on div "Undo" at bounding box center [282, 515] width 44 height 18
click at [275, 429] on icon at bounding box center [271, 515] width 12 height 12
click at [269, 429] on icon at bounding box center [271, 515] width 6 height 6
click at [270, 429] on icon at bounding box center [271, 515] width 6 height 6
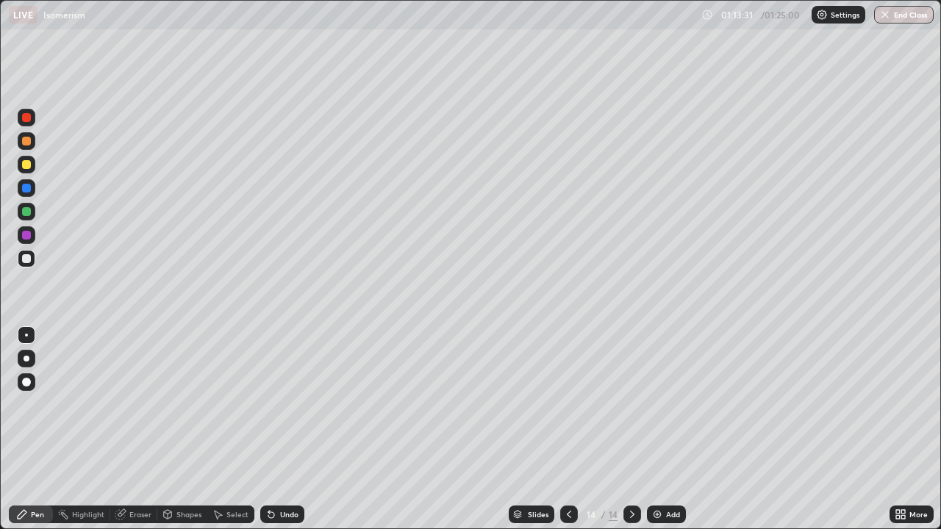
click at [276, 429] on div "Undo" at bounding box center [282, 515] width 44 height 18
click at [277, 429] on div "Undo" at bounding box center [282, 515] width 44 height 18
click at [290, 429] on div "Undo" at bounding box center [289, 514] width 18 height 7
click at [26, 212] on div at bounding box center [26, 211] width 9 height 9
click at [658, 429] on img at bounding box center [657, 515] width 12 height 12
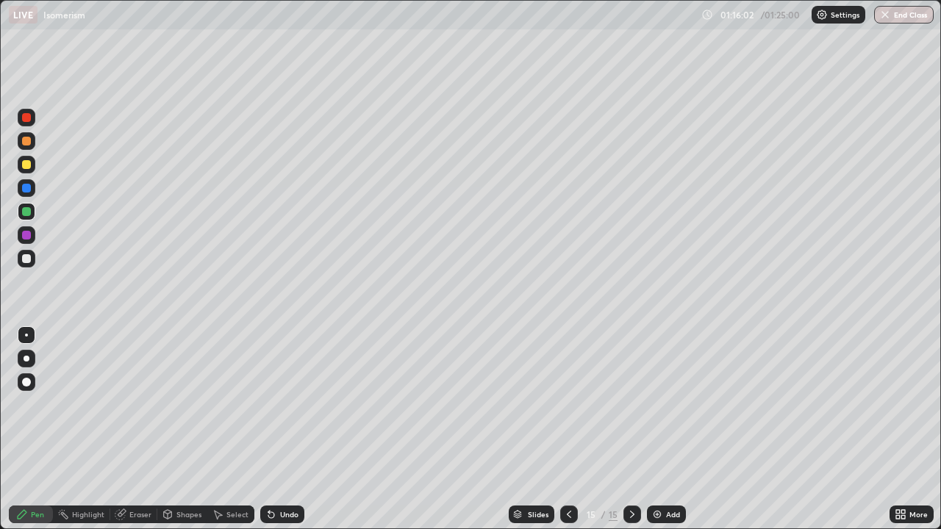
click at [33, 260] on div at bounding box center [27, 259] width 18 height 18
click at [27, 260] on div at bounding box center [26, 258] width 9 height 9
click at [268, 429] on icon at bounding box center [271, 515] width 6 height 6
click at [282, 429] on div "Undo" at bounding box center [289, 514] width 18 height 7
click at [27, 213] on div at bounding box center [26, 211] width 9 height 9
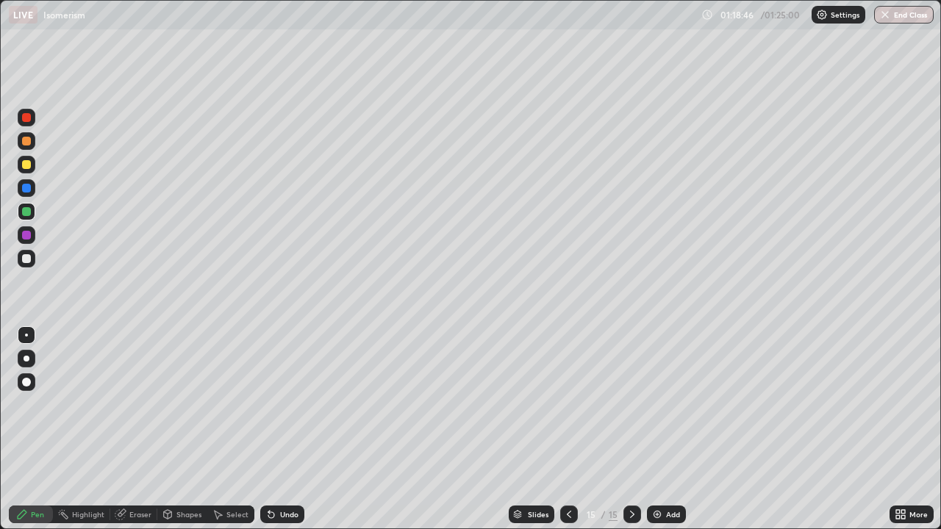
click at [32, 188] on div at bounding box center [27, 188] width 18 height 18
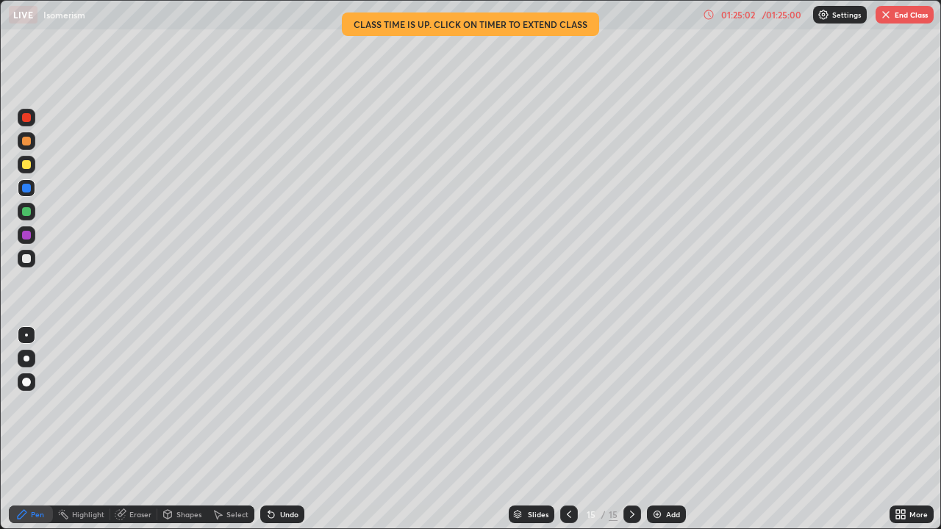
click at [888, 21] on button "End Class" at bounding box center [905, 15] width 58 height 18
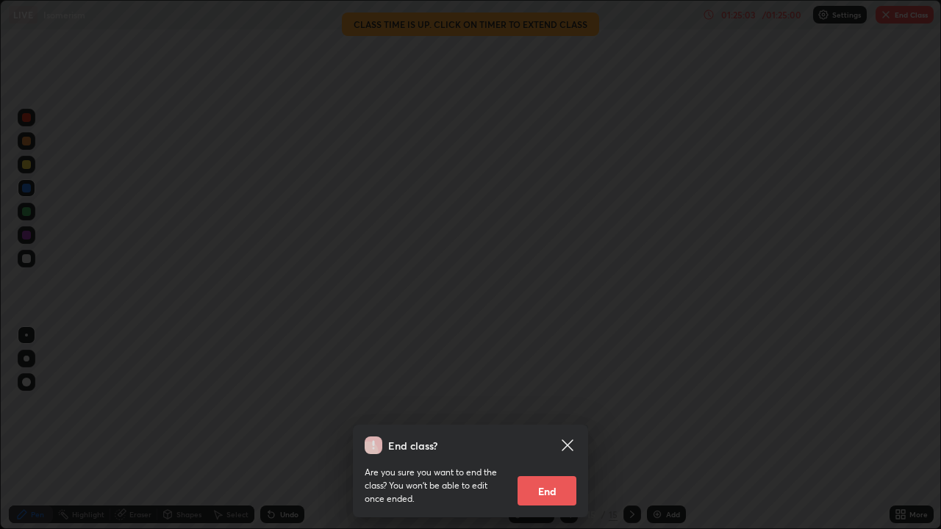
click at [553, 429] on button "End" at bounding box center [547, 490] width 59 height 29
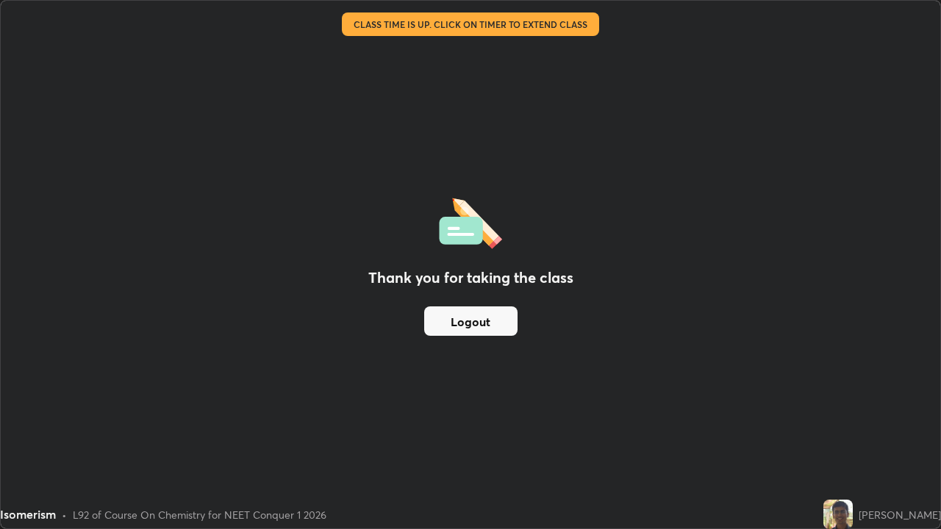
click at [463, 321] on button "Logout" at bounding box center [470, 321] width 93 height 29
click at [469, 321] on button "Logout" at bounding box center [470, 321] width 93 height 29
click at [494, 325] on button "Logout" at bounding box center [470, 321] width 93 height 29
click at [461, 321] on button "Logout" at bounding box center [470, 321] width 93 height 29
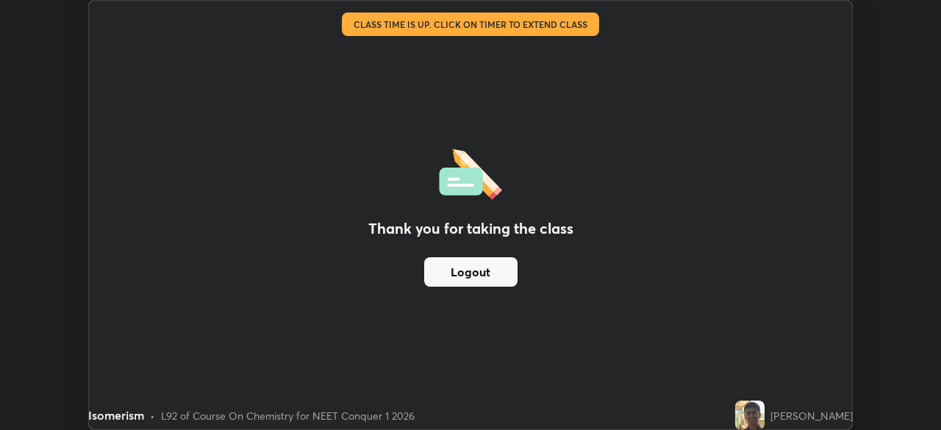
scroll to position [73090, 72579]
